Goal: Information Seeking & Learning: Learn about a topic

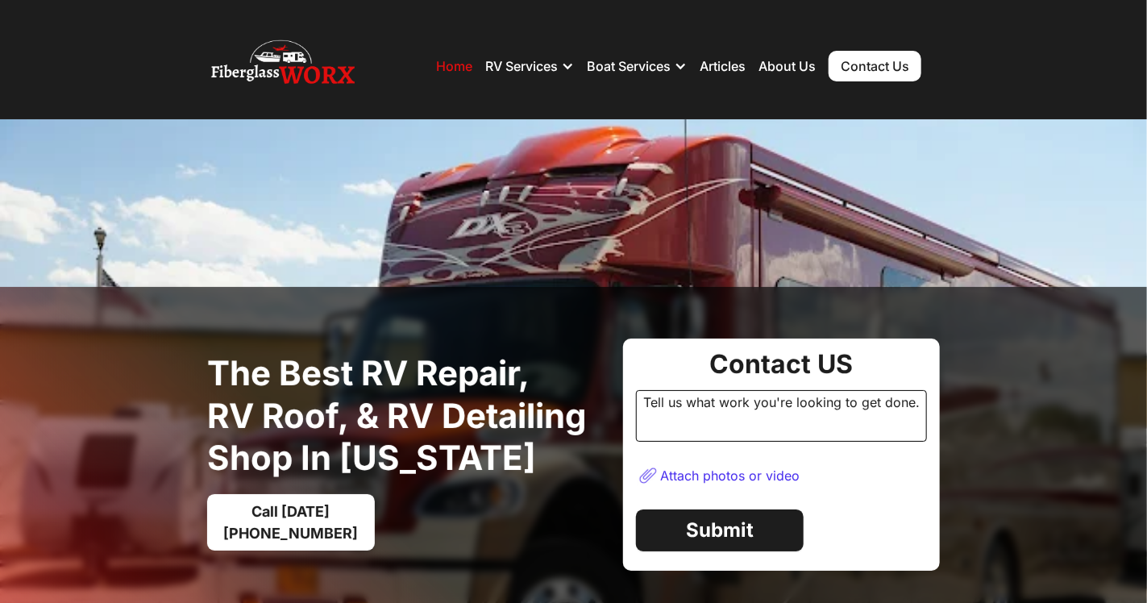
click at [318, 266] on img at bounding box center [573, 454] width 1147 height 671
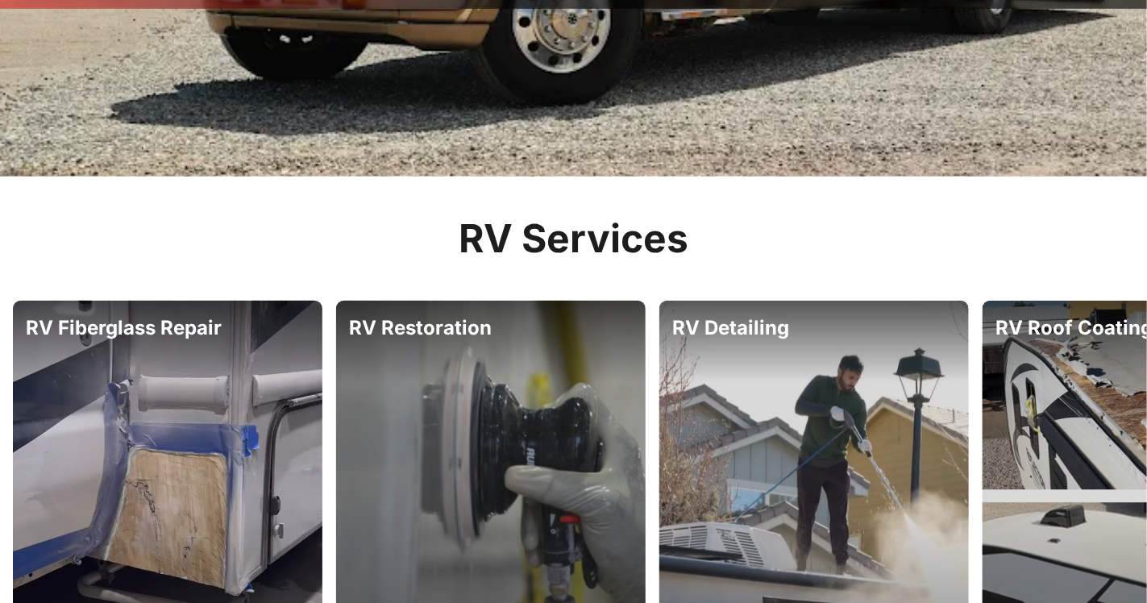
scroll to position [675, 0]
